Goal: Transaction & Acquisition: Purchase product/service

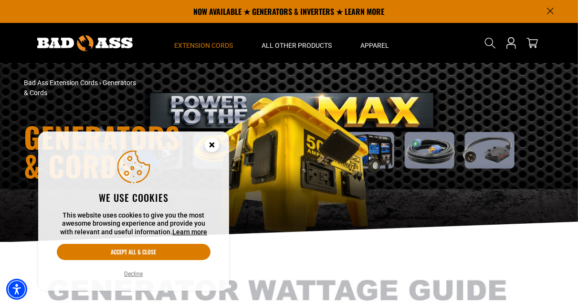
click at [208, 141] on circle "Close this option" at bounding box center [212, 145] width 14 height 14
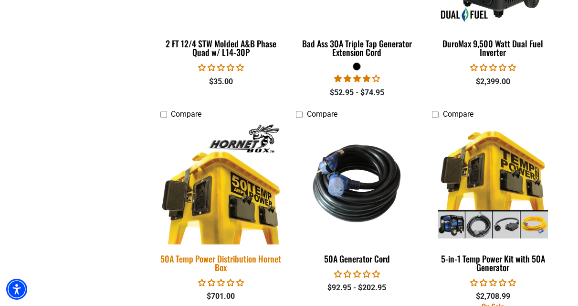
scroll to position [1337, 0]
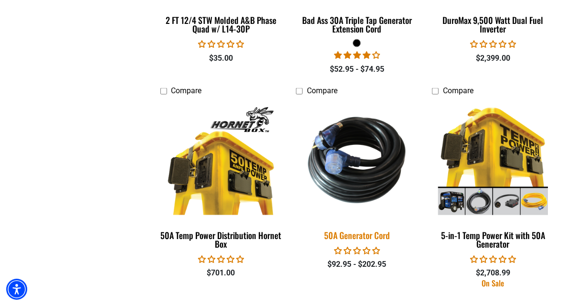
click at [340, 234] on div "50A Generator Cord" at bounding box center [357, 235] width 122 height 9
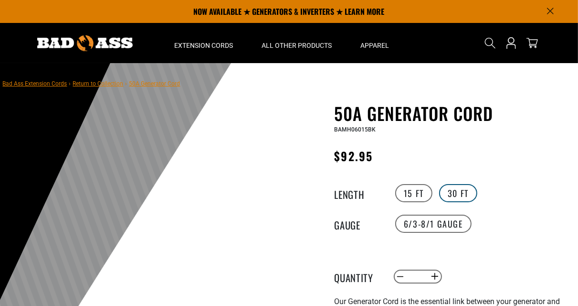
click at [464, 192] on label "30 FT" at bounding box center [458, 193] width 38 height 18
